Goal: Task Accomplishment & Management: Use online tool/utility

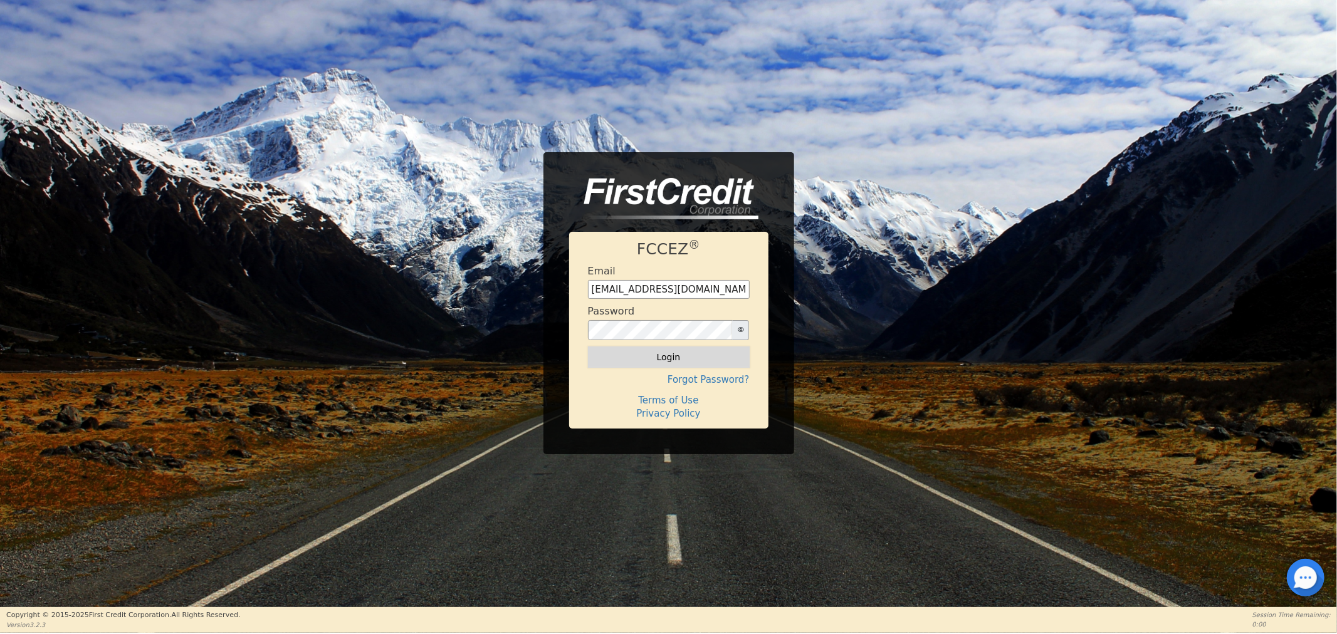
click at [698, 360] on button "Login" at bounding box center [669, 357] width 162 height 21
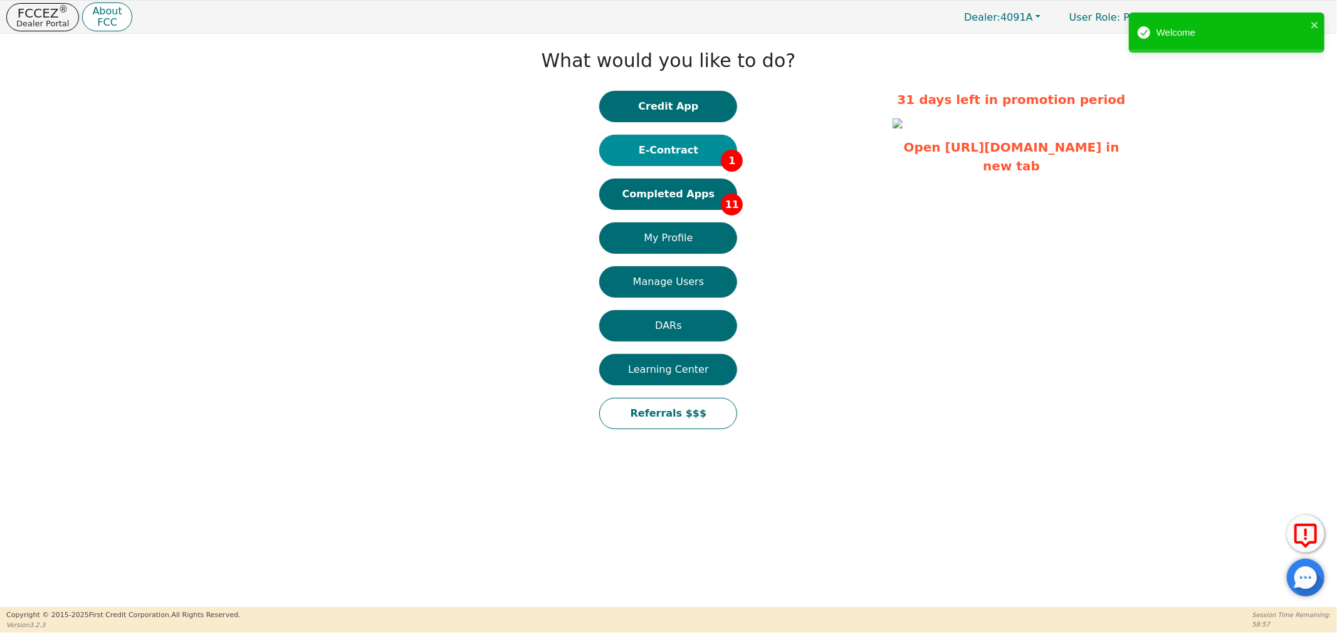
click at [677, 157] on button "E-Contract 1" at bounding box center [668, 150] width 138 height 31
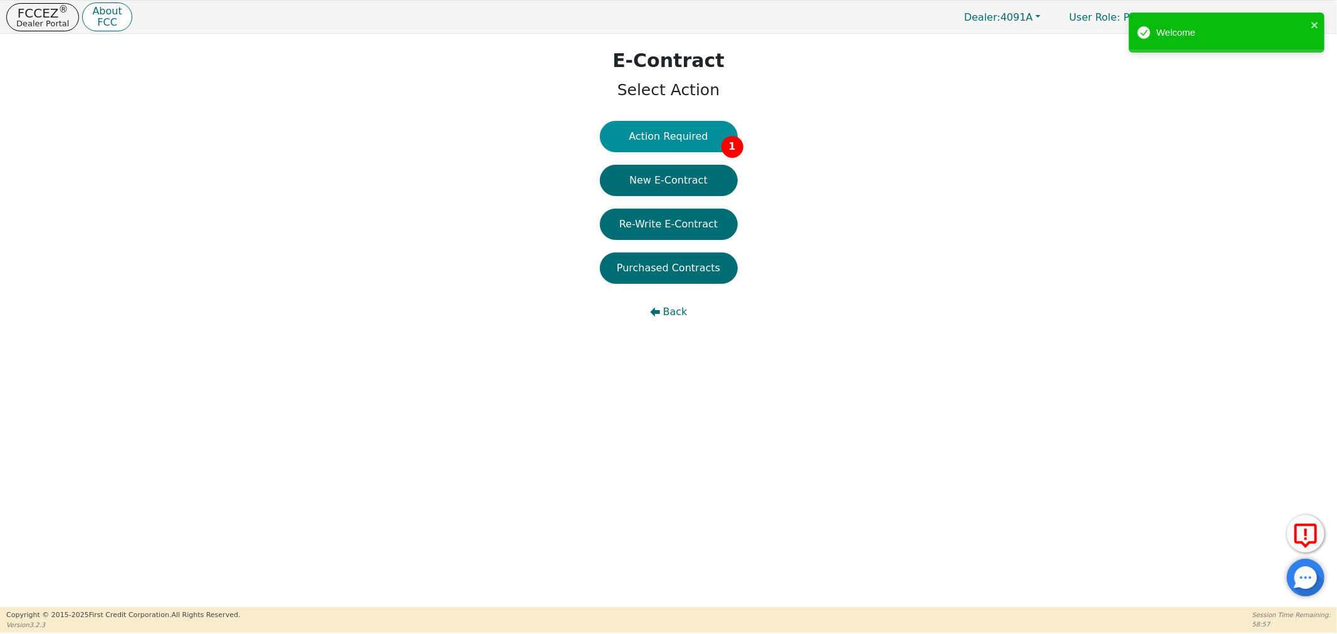
click at [709, 132] on button "Action Required 1" at bounding box center [669, 136] width 138 height 31
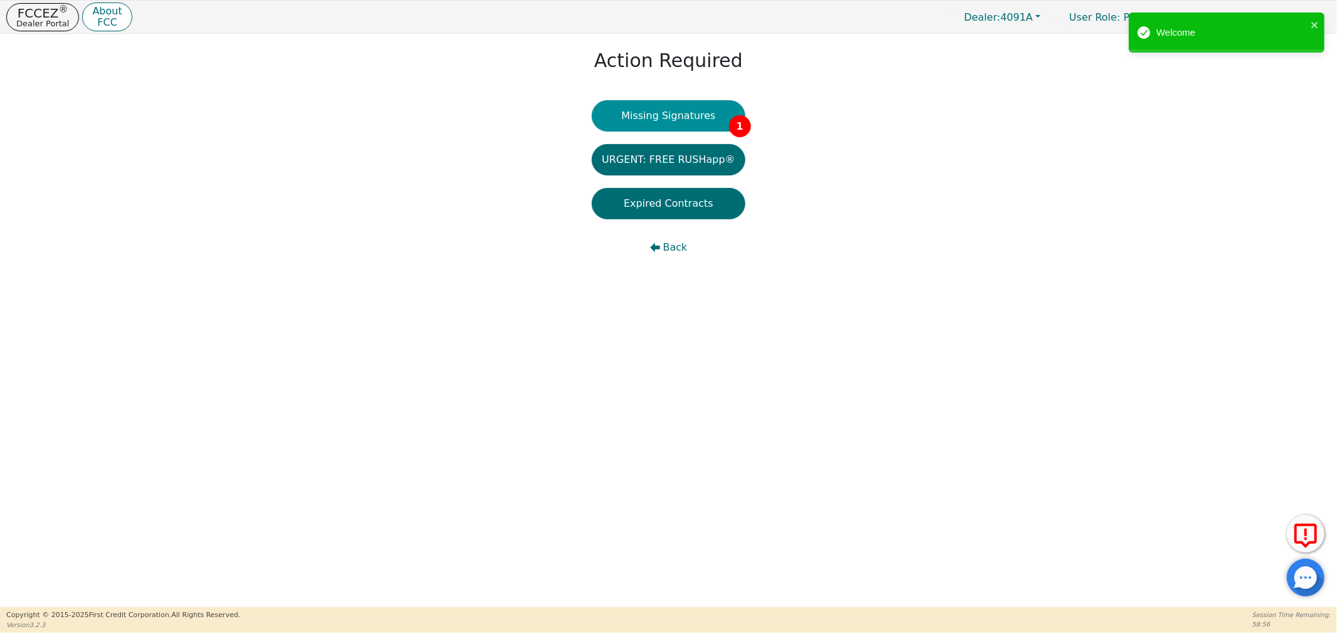
click at [674, 117] on button "Missing Signatures 1" at bounding box center [669, 115] width 154 height 31
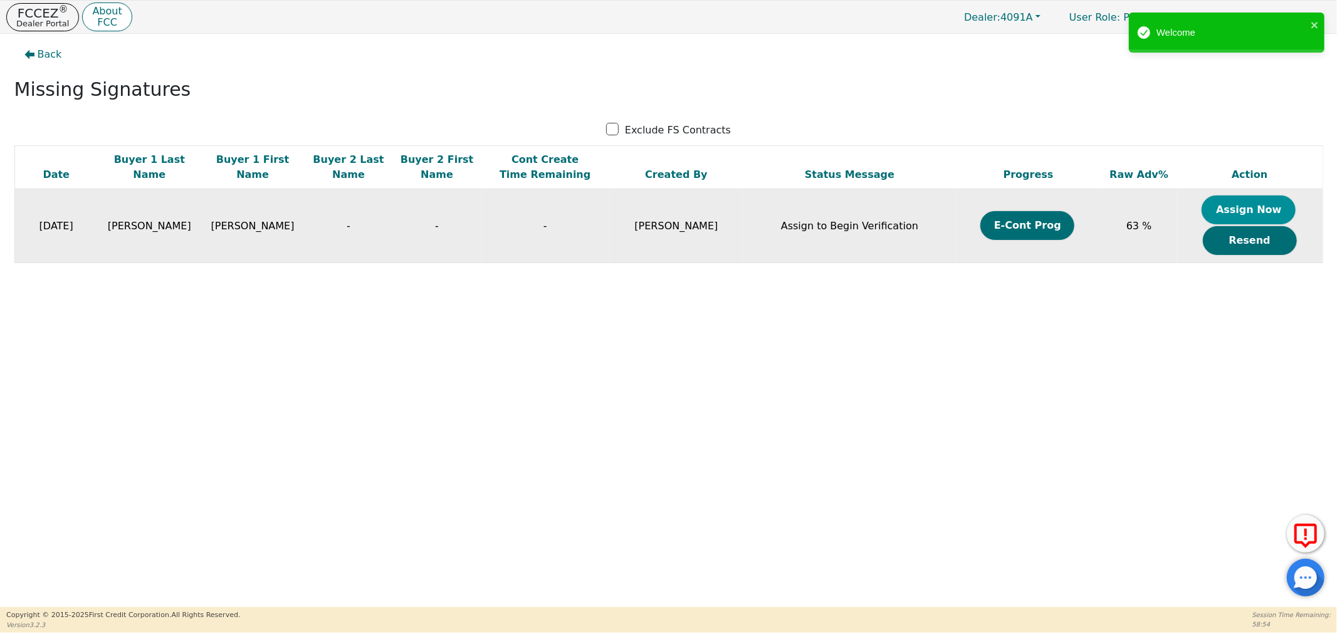
click at [1263, 209] on button "Assign Now" at bounding box center [1248, 210] width 94 height 29
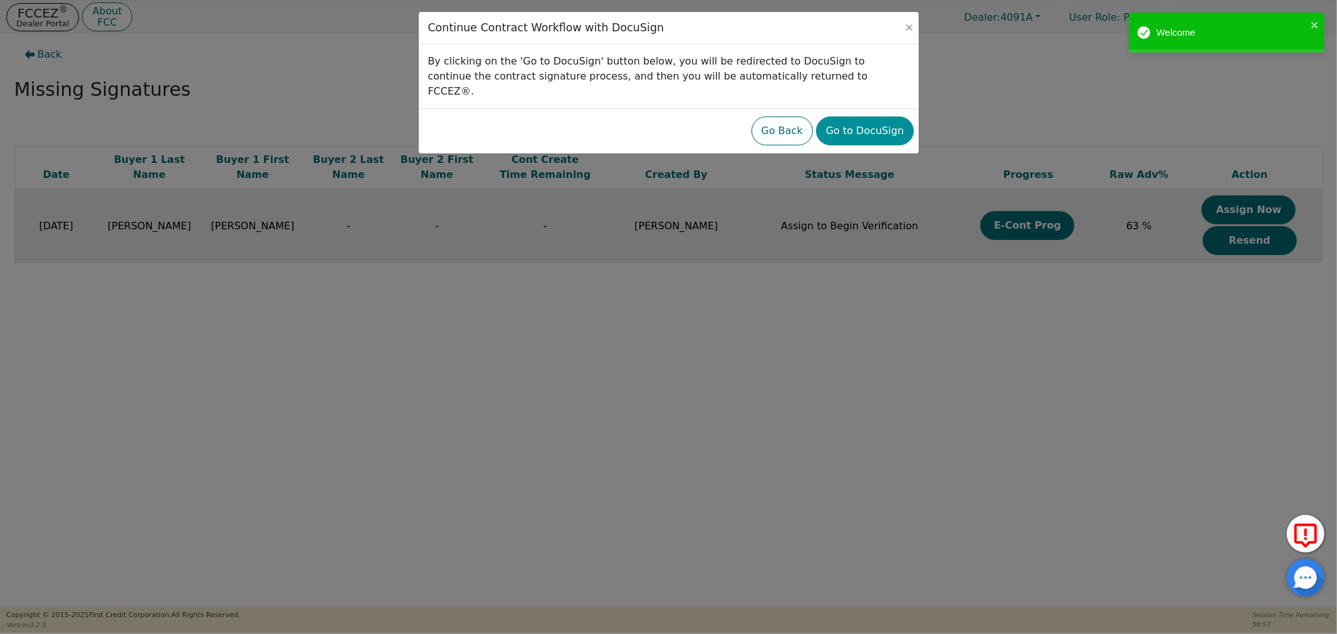
click at [888, 117] on button "Go to DocuSign" at bounding box center [865, 131] width 98 height 29
